Goal: Information Seeking & Learning: Learn about a topic

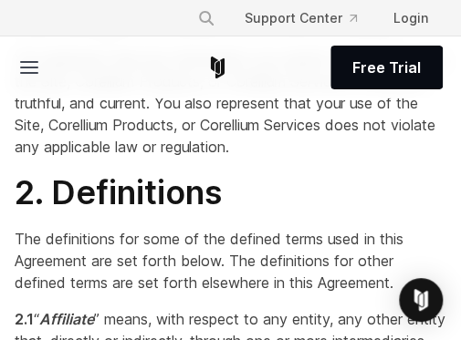
scroll to position [1671, 0]
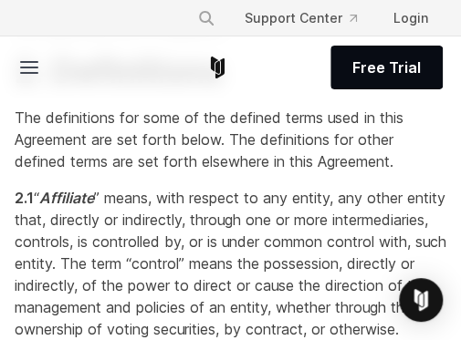
click at [155, 300] on span "“ Affiliate ” means, with respect to any entity, any other entity that, directl…" at bounding box center [230, 264] width 431 height 150
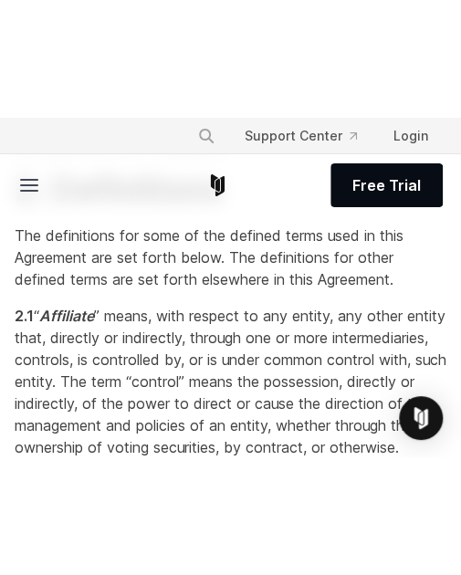
scroll to position [14483, 0]
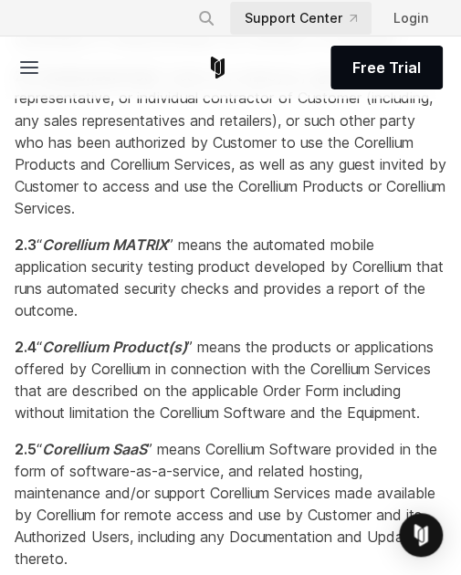
scroll to position [2333, 0]
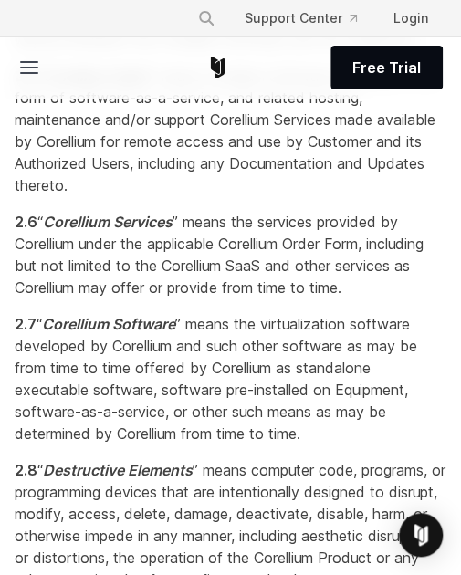
click at [276, 339] on span "“ Corellium Software ” means the virtualization software developed by Corellium…" at bounding box center [216, 379] width 402 height 128
click at [301, 196] on p "2.5 “ Corellium SaaS ” means Corellium Software provided in the form of softwar…" at bounding box center [230, 130] width 431 height 131
click at [266, 194] on span "“ Corellium SaaS ” means Corellium Software provided in the form of software-as…" at bounding box center [226, 131] width 422 height 128
click at [415, 298] on p "2.6 “ Corellium Services ” means the services provided by Corellium under the a…" at bounding box center [230, 255] width 431 height 88
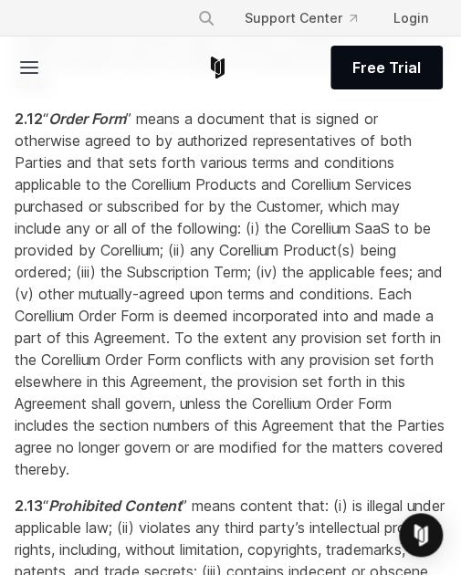
scroll to position [474, 0]
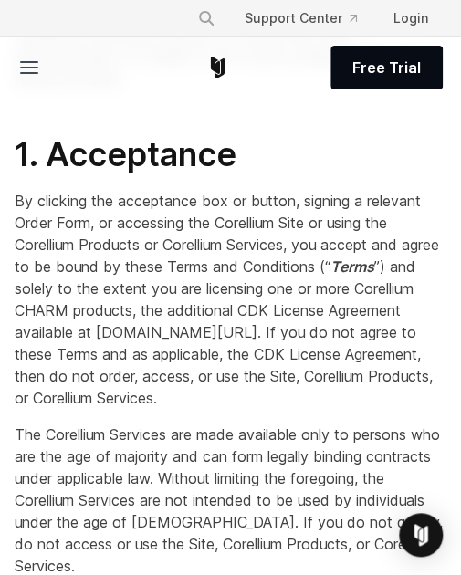
click at [278, 339] on span "By clicking the acceptance box or button, signing a relevant Order Form, or acc…" at bounding box center [227, 299] width 424 height 215
click at [366, 339] on p "By clicking the acceptance box or button, signing a relevant Order Form, or acc…" at bounding box center [230, 299] width 431 height 219
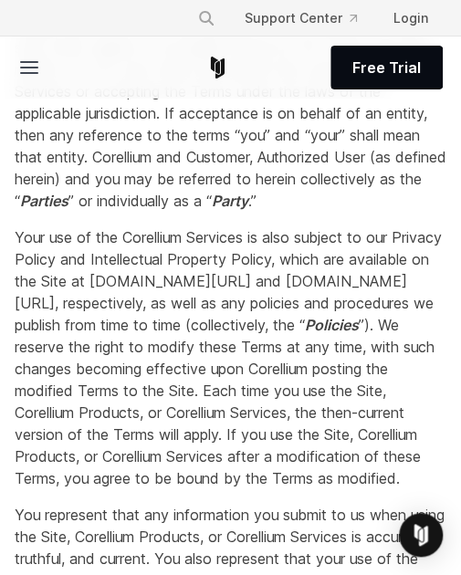
scroll to position [1131, 0]
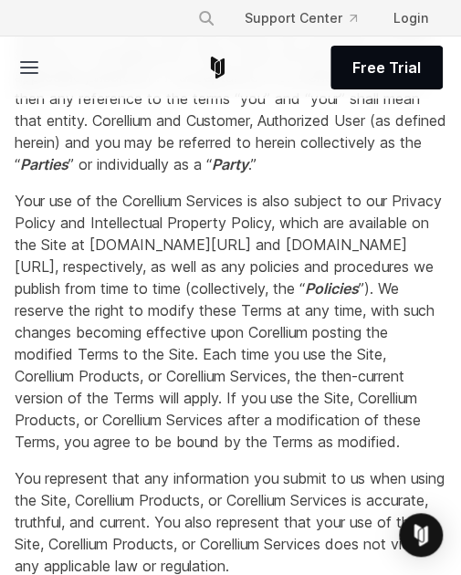
click at [382, 297] on p "Your use of the Corellium Services is also subject to our Privacy Policy and In…" at bounding box center [230, 321] width 431 height 263
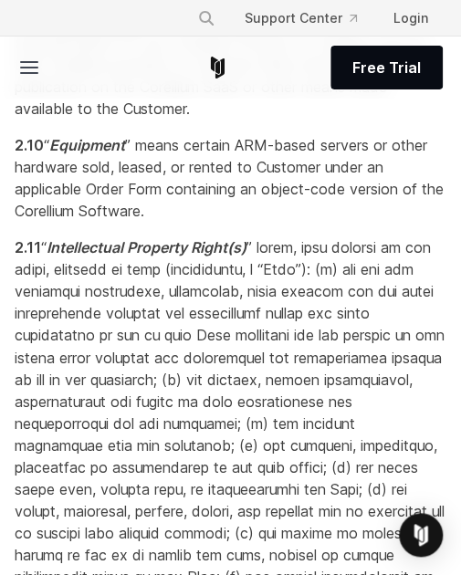
scroll to position [3137, 0]
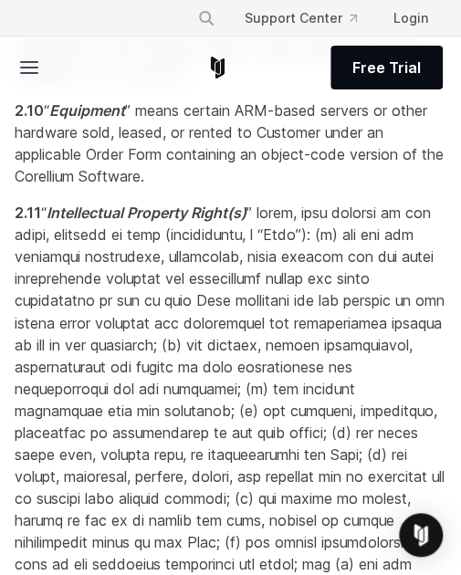
click at [226, 339] on span "“ Intellectual Property Right(s)" at bounding box center [230, 442] width 430 height 478
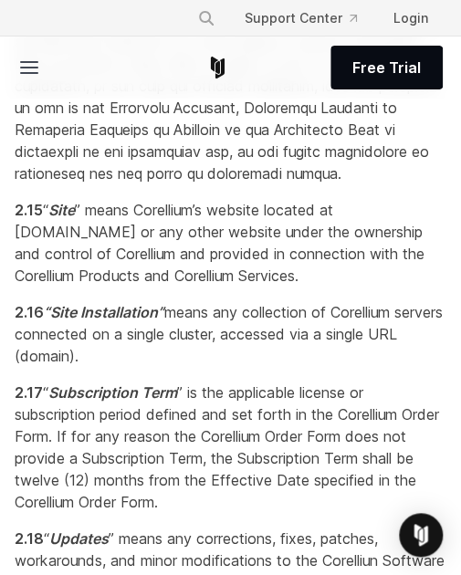
scroll to position [5649, 0]
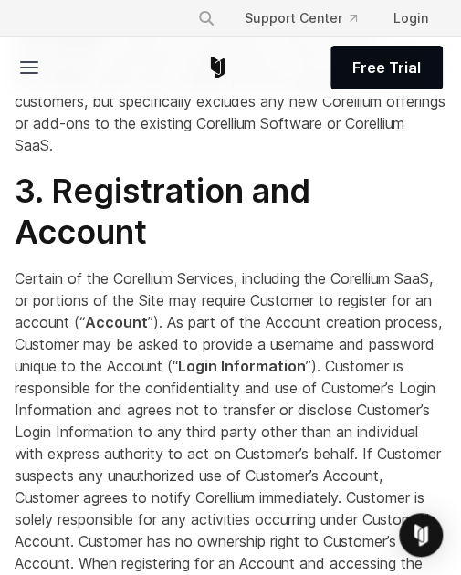
click at [106, 339] on p "Certain of the Corellium Services, including the Corellium SaaS, or portions of…" at bounding box center [230, 464] width 431 height 394
click at [213, 253] on h2 "3. Registration and Account" at bounding box center [230, 212] width 431 height 82
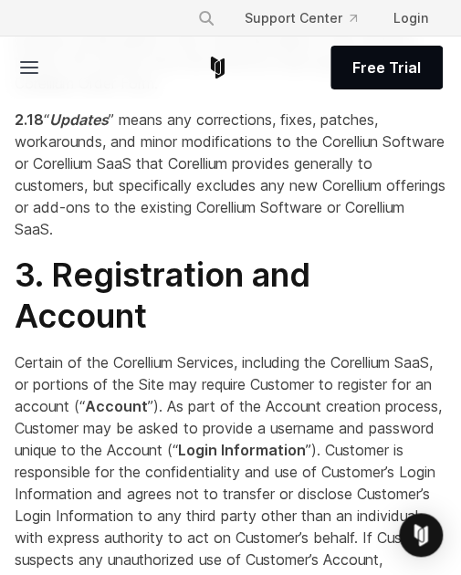
click at [200, 94] on p "2.17 “ Subscription Term ” is the applicable license or subscription period def…" at bounding box center [230, 28] width 431 height 131
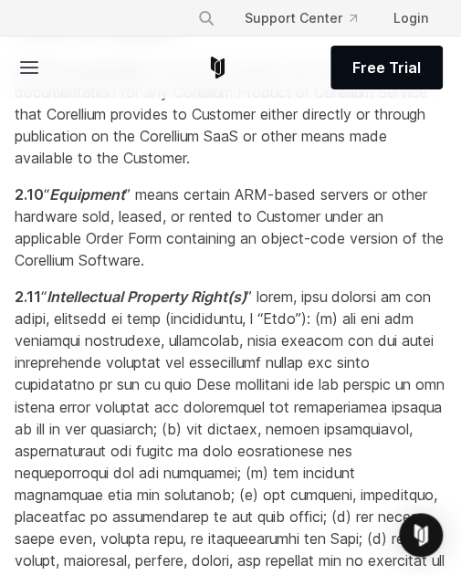
scroll to position [2552, 0]
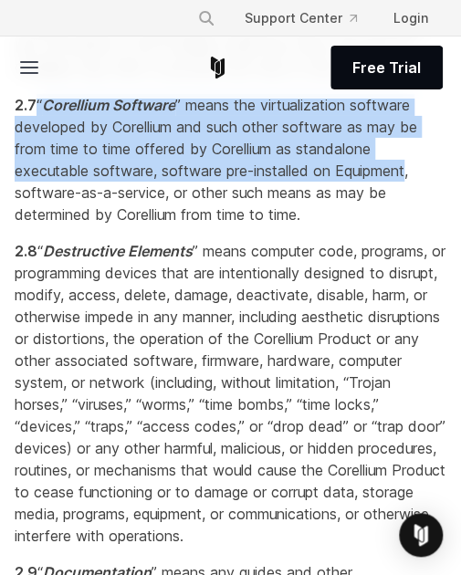
drag, startPoint x: 413, startPoint y: 236, endPoint x: 77, endPoint y: 172, distance: 342.6
click at [77, 172] on span "“ Corellium Software ” means the virtualization software developed by Corellium…" at bounding box center [216, 160] width 402 height 128
copy span "“ Corellium Software ” means the virtualization software developed by Corellium…"
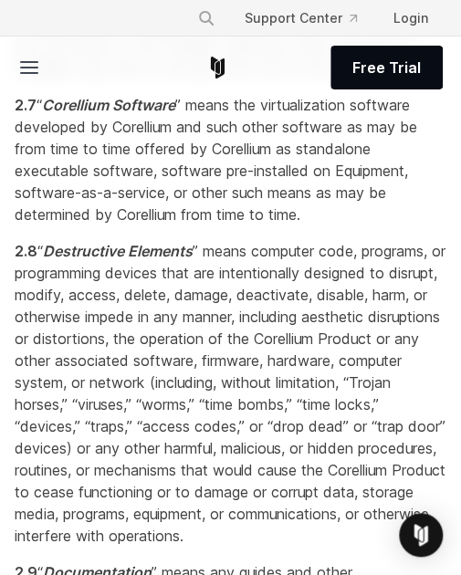
click at [223, 339] on span "“ Destructive Elements ” means computer code, programs, or programming devices …" at bounding box center [230, 393] width 430 height 303
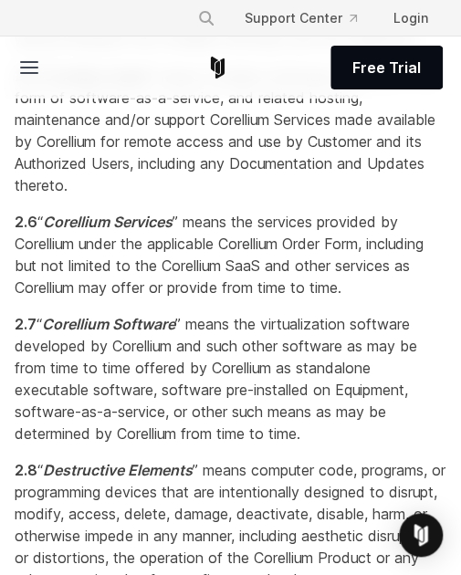
scroll to position [3625, 0]
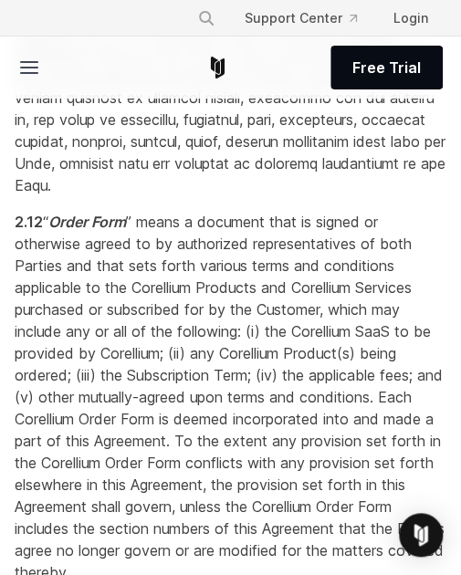
click at [167, 339] on span "“ Order Form ” means a document that is signed or otherwise agreed to by author…" at bounding box center [230, 397] width 430 height 368
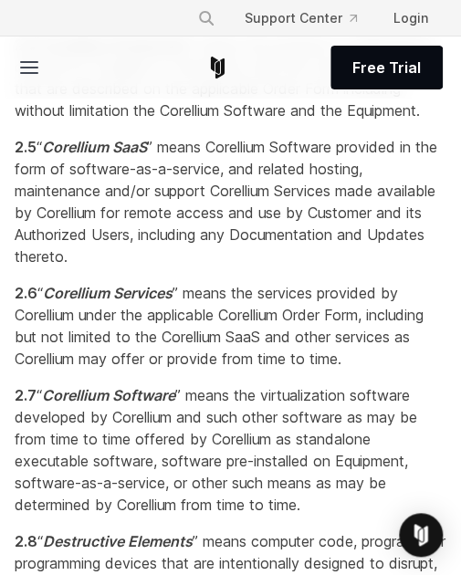
scroll to position [2165, 0]
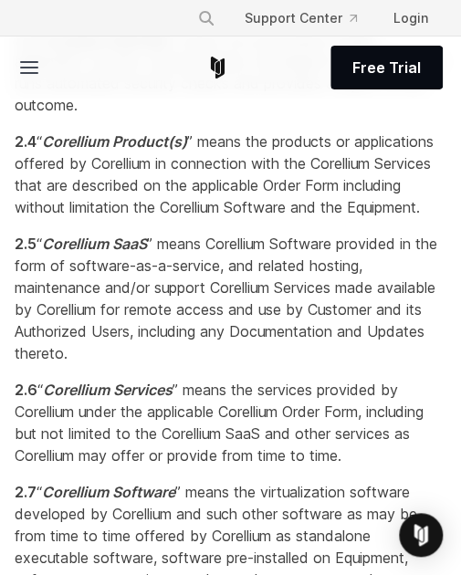
click at [299, 218] on p "2.4 “ Corellium Product(s) ” means the products or applications offered by Core…" at bounding box center [230, 174] width 431 height 88
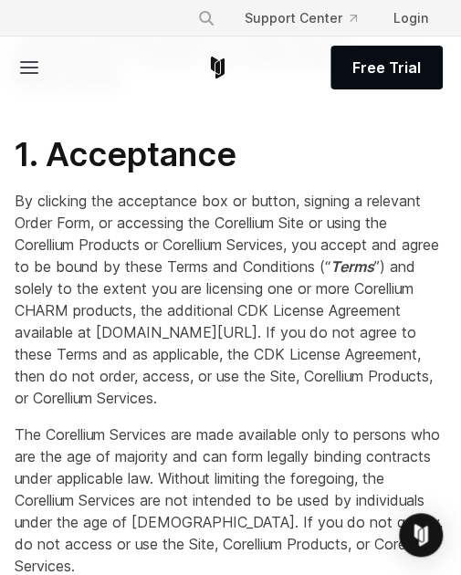
click at [145, 339] on span "The Corellium Services are made available only to persons who are the age of ma…" at bounding box center [229, 500] width 428 height 150
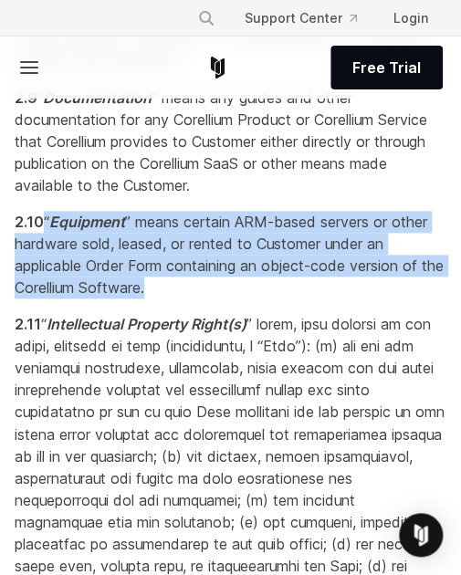
drag, startPoint x: 174, startPoint y: 355, endPoint x: 73, endPoint y: 286, distance: 122.2
click at [73, 286] on span "“ Equipment ” means certain ARM-based servers or other hardware sold, leased, o…" at bounding box center [229, 255] width 429 height 84
copy span "“ Equipment ” means certain ARM-based servers or other hardware sold, leased, o…"
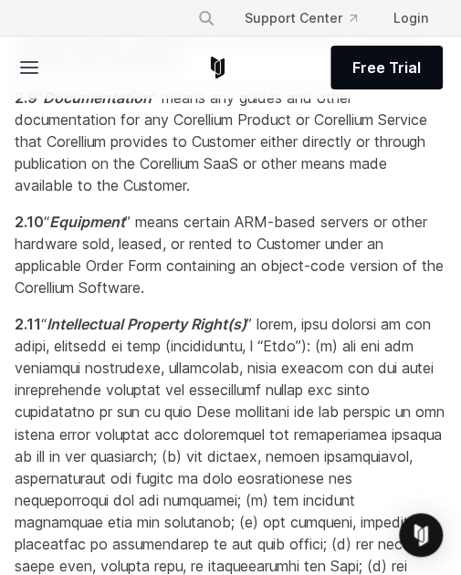
click at [106, 339] on span "“ Intellectual Property Right(s)" at bounding box center [230, 554] width 430 height 478
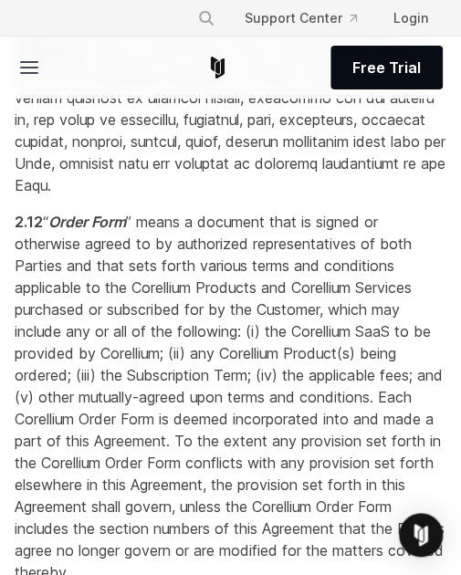
click at [316, 339] on p "2.12 “ Order Form ” means a document that is signed or otherwise agreed to by a…" at bounding box center [230, 397] width 431 height 372
click at [297, 339] on span "“ Order Form ” means a document that is signed or otherwise agreed to by author…" at bounding box center [230, 397] width 430 height 368
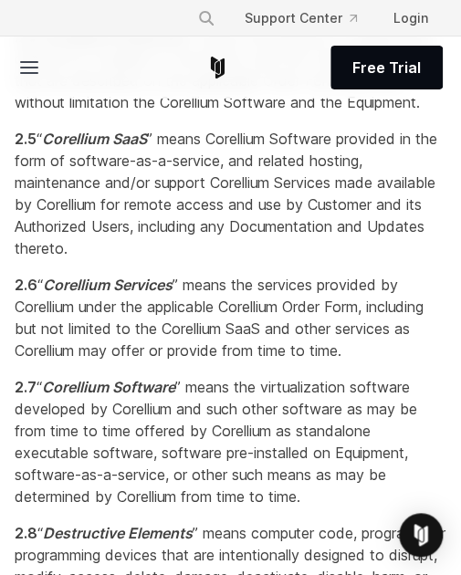
scroll to position [2300, 0]
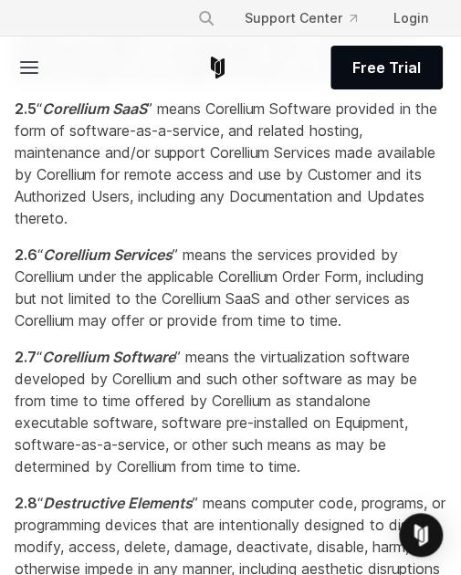
click at [144, 229] on p "2.5 “ Corellium SaaS ” means Corellium Software provided in the form of softwar…" at bounding box center [230, 163] width 431 height 131
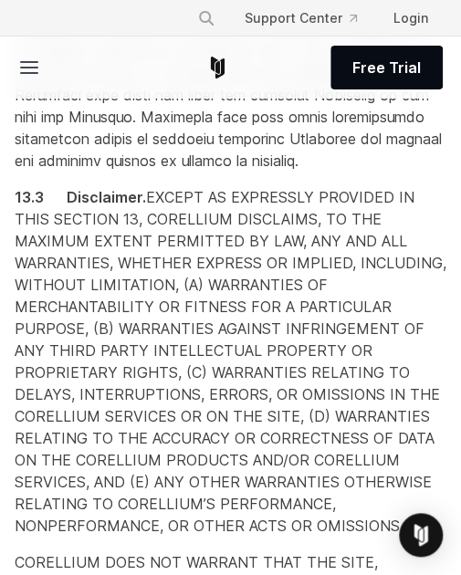
scroll to position [15827, 0]
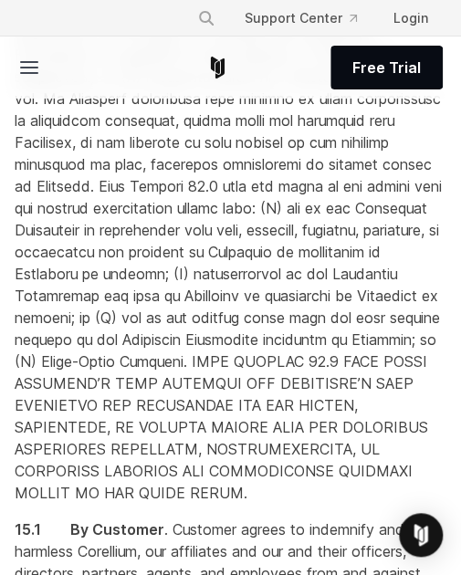
scroll to position [3625, 0]
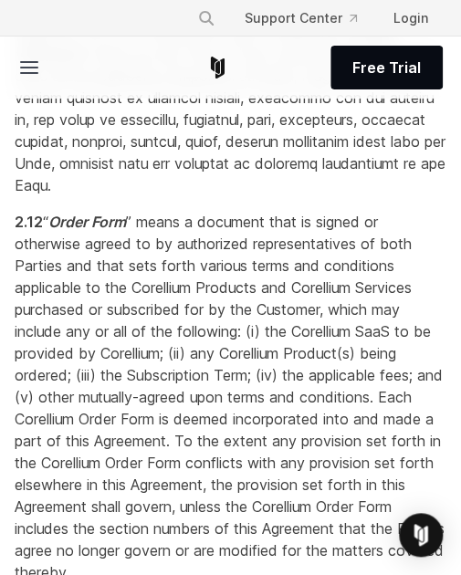
click at [293, 339] on span "“ Order Form ” means a document that is signed or otherwise agreed to by author…" at bounding box center [230, 397] width 430 height 368
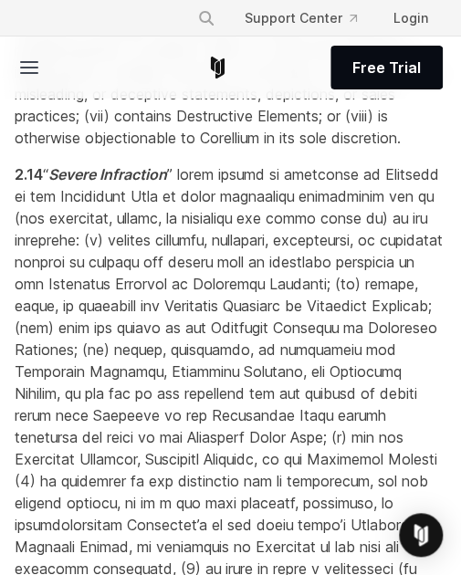
scroll to position [4318, 0]
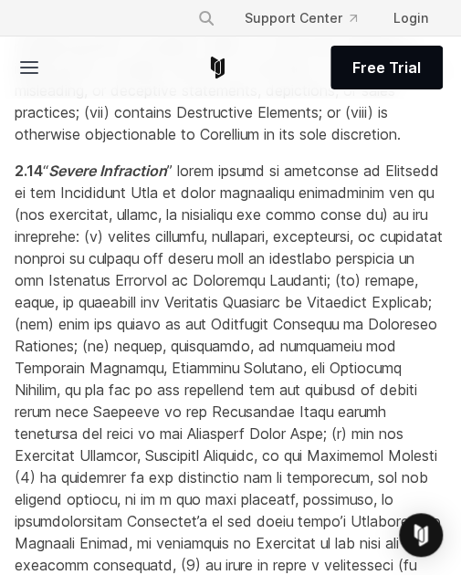
click at [157, 339] on span "“ Severe Infraction" at bounding box center [230, 586] width 431 height 850
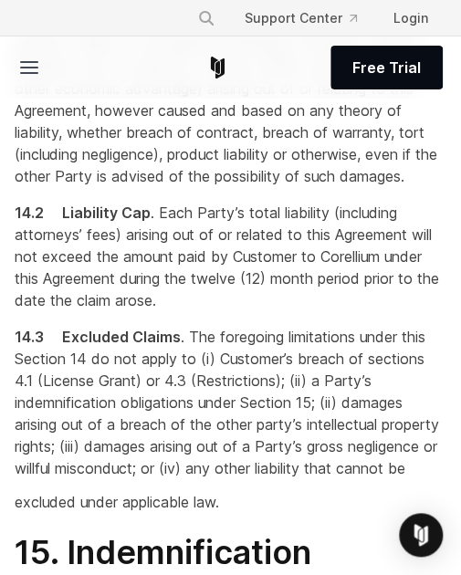
scroll to position [16860, 0]
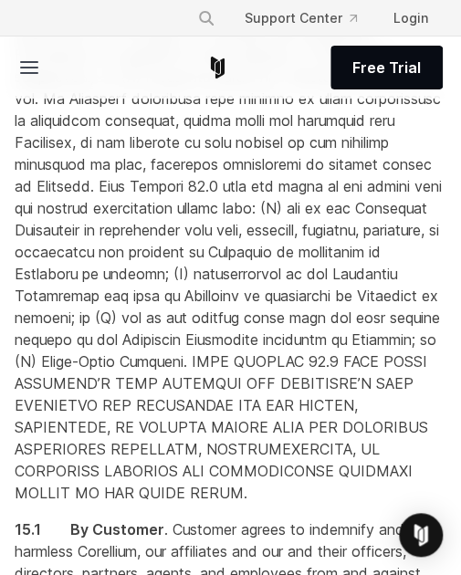
scroll to position [3625, 0]
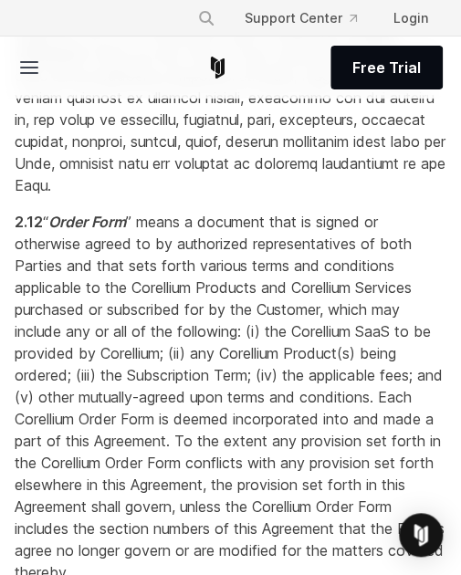
click at [138, 336] on span "“ Order Form ” means a document that is signed or otherwise agreed to by author…" at bounding box center [230, 397] width 430 height 368
click at [119, 339] on p "2.12 “ Order Form ” means a document that is signed or otherwise agreed to by a…" at bounding box center [230, 397] width 431 height 372
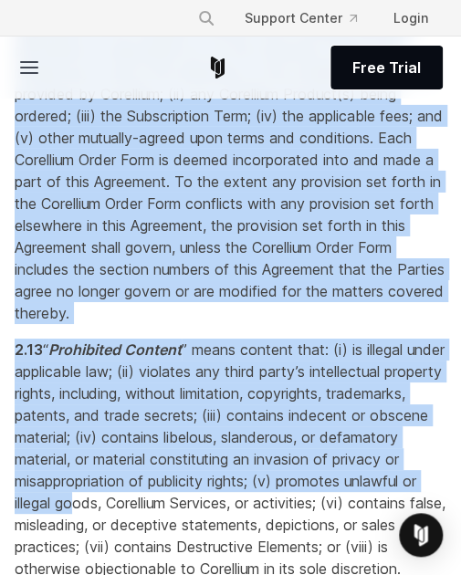
scroll to position [3900, 0]
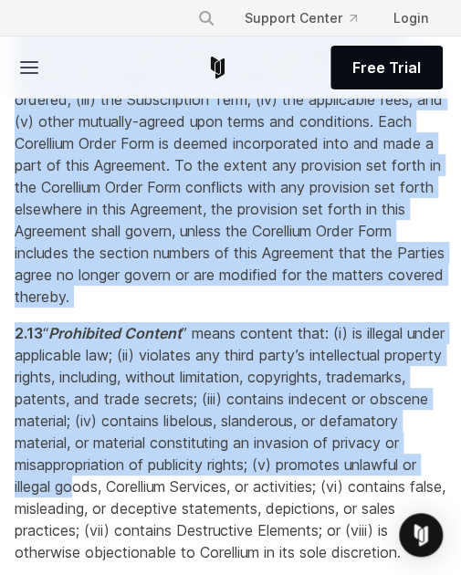
drag, startPoint x: 72, startPoint y: 289, endPoint x: 171, endPoint y: 362, distance: 122.6
click at [171, 307] on p "2.12 “ Order Form ” means a document that is signed or otherwise agreed to by a…" at bounding box center [230, 121] width 431 height 372
copy span "“ Order Form ” means a document that is signed or otherwise agreed to by author…"
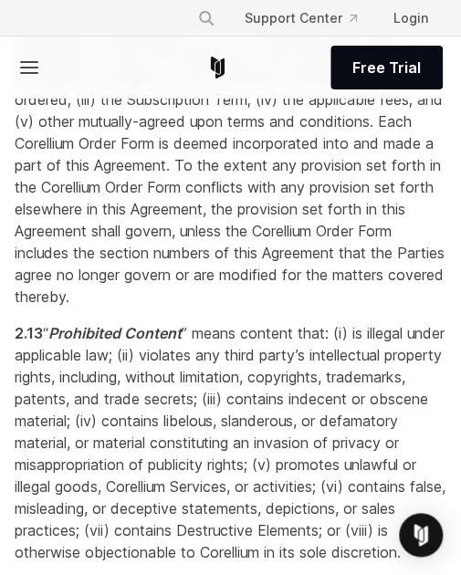
click at [196, 339] on span "“ Prohibited Content ” means content that: (i) is illegal under applicable law;…" at bounding box center [230, 442] width 430 height 237
